Goal: Subscribe to service/newsletter

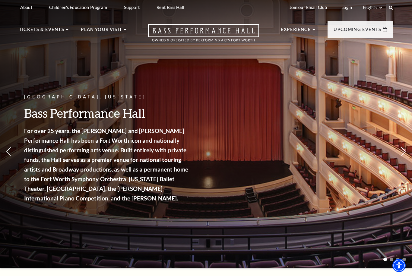
click at [45, 25] on nav "Tickets & Events Now On Sale Broadway At The Bass presented by PNC Bank Irwin S…" at bounding box center [206, 31] width 386 height 33
click at [38, 137] on link "Calendar" at bounding box center [37, 139] width 26 height 5
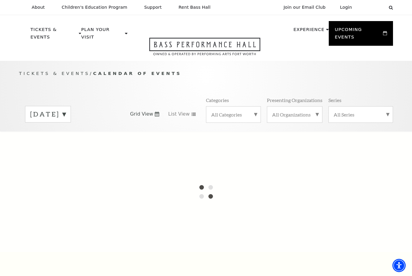
click at [66, 110] on label "September 2025" at bounding box center [48, 114] width 36 height 9
click at [47, 231] on div at bounding box center [206, 192] width 412 height 120
click at [47, 232] on div at bounding box center [206, 192] width 412 height 120
click at [63, 227] on div at bounding box center [206, 192] width 412 height 120
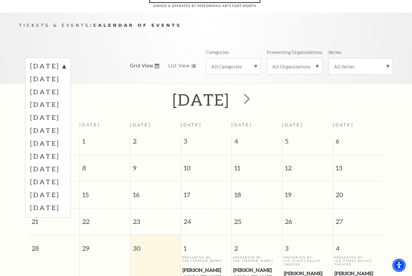
scroll to position [53, 0]
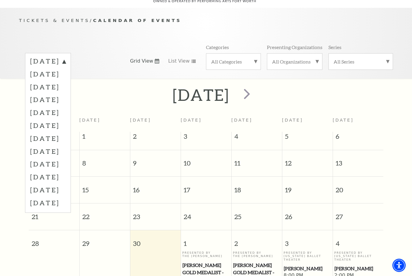
click at [45, 184] on label "July 2026" at bounding box center [48, 190] width 36 height 13
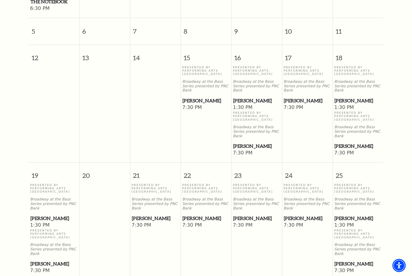
scroll to position [278, 0]
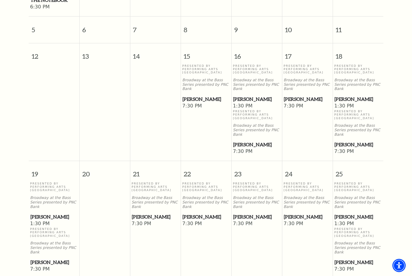
click at [246, 103] on span "1:30 PM" at bounding box center [257, 106] width 48 height 7
click at [254, 103] on span "1:30 PM" at bounding box center [257, 106] width 48 height 7
click at [259, 103] on span "1:30 PM" at bounding box center [257, 106] width 48 height 7
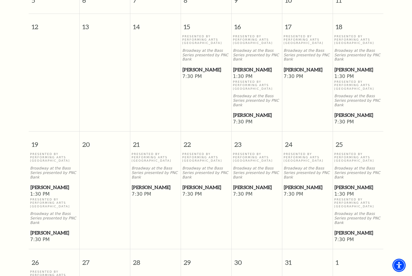
scroll to position [306, 0]
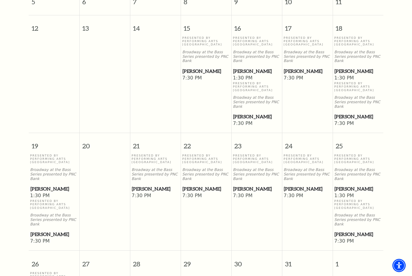
click at [248, 120] on span "7:30 PM" at bounding box center [257, 123] width 48 height 7
click at [201, 67] on span "[PERSON_NAME]" at bounding box center [205, 71] width 47 height 8
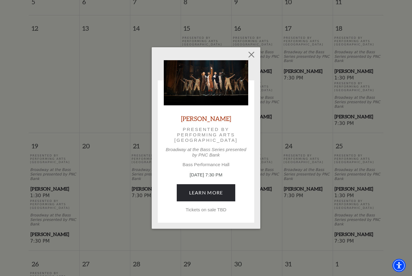
click at [217, 190] on link "Learn More" at bounding box center [206, 192] width 59 height 17
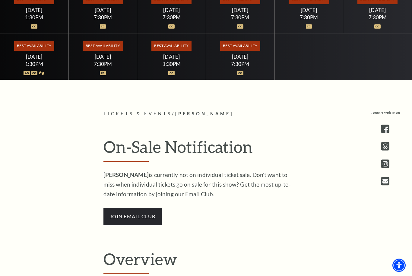
scroll to position [318, 0]
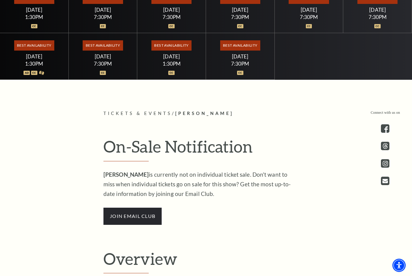
click at [141, 225] on span "join email club" at bounding box center [132, 216] width 58 height 17
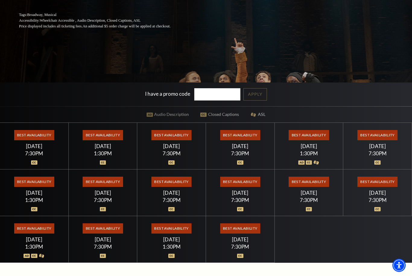
scroll to position [135, 0]
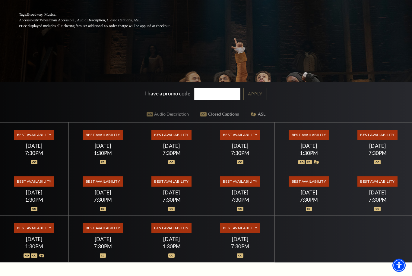
click at [23, 140] on span "Best Availability" at bounding box center [34, 135] width 40 height 10
click at [35, 140] on span "Best Availability" at bounding box center [34, 135] width 40 height 10
click at [30, 140] on span "Best Availability" at bounding box center [34, 135] width 40 height 10
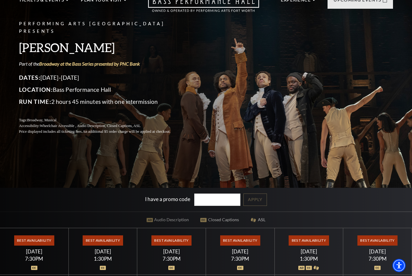
scroll to position [0, 0]
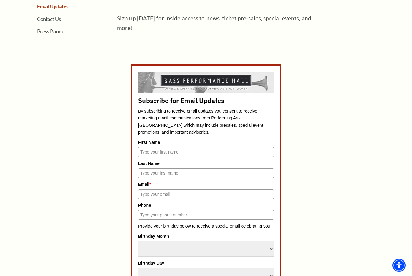
scroll to position [207, 0]
click at [182, 143] on label "First Name" at bounding box center [206, 142] width 136 height 7
click at [182, 147] on input "First Name" at bounding box center [206, 152] width 136 height 10
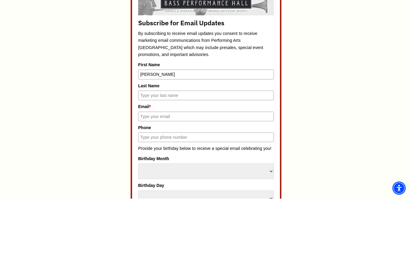
type input "Lori"
click at [162, 168] on input "Last Name" at bounding box center [206, 173] width 136 height 10
type input "Wardin"
click at [173, 189] on input "Email *" at bounding box center [206, 194] width 136 height 10
type input "Lawardin@ameritech.net"
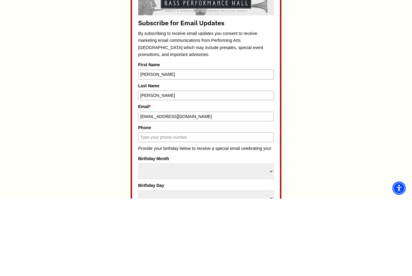
click at [167, 210] on input "Phone" at bounding box center [206, 215] width 136 height 10
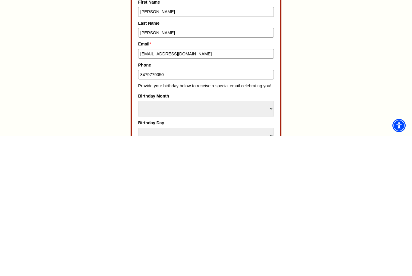
type input "8479779050"
click at [180, 241] on select "Select Month January February March April May June July August September Octobe…" at bounding box center [206, 249] width 136 height 16
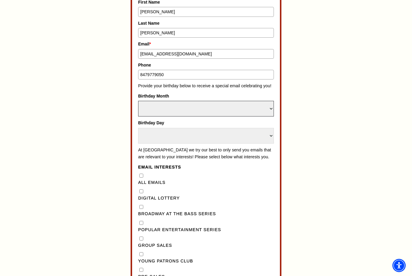
select select "May"
click at [191, 128] on select "Select Day 1 2 3 4 5 6 7 8 9 10 11 12 13 14 15 16 17 18 19 20 21 22 23 24" at bounding box center [206, 136] width 136 height 16
select select "18"
click at [144, 173] on div "All Emails" at bounding box center [206, 180] width 136 height 14
click at [142, 174] on Emails"] "All Emails" at bounding box center [141, 176] width 4 height 4
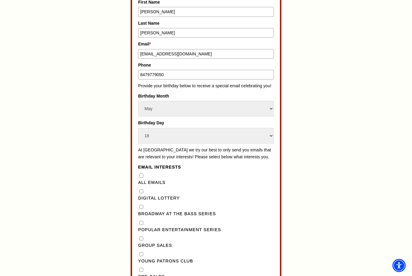
checkbox Emails"] "true"
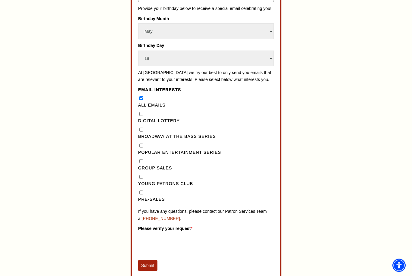
scroll to position [425, 0]
click at [141, 190] on input "Pre-Sales" at bounding box center [141, 192] width 4 height 4
checkbox input "true"
click at [142, 127] on Series"] "Broadway at the Bass Series" at bounding box center [141, 129] width 4 height 4
checkbox Series"] "true"
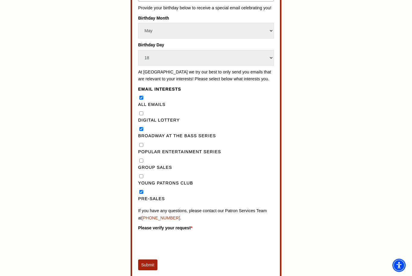
scroll to position [425, 0]
click at [150, 260] on button "Submit" at bounding box center [147, 265] width 19 height 11
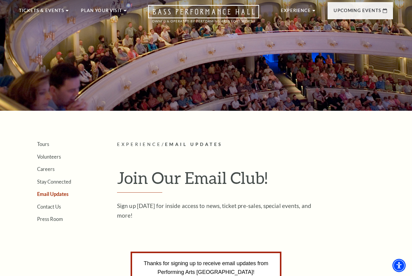
scroll to position [0, 0]
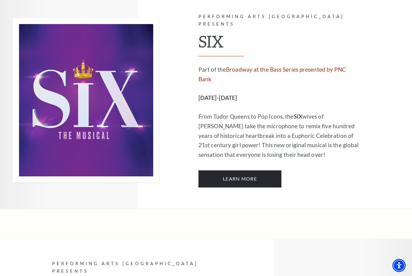
scroll to position [1931, 0]
